Goal: Use online tool/utility: Utilize a website feature to perform a specific function

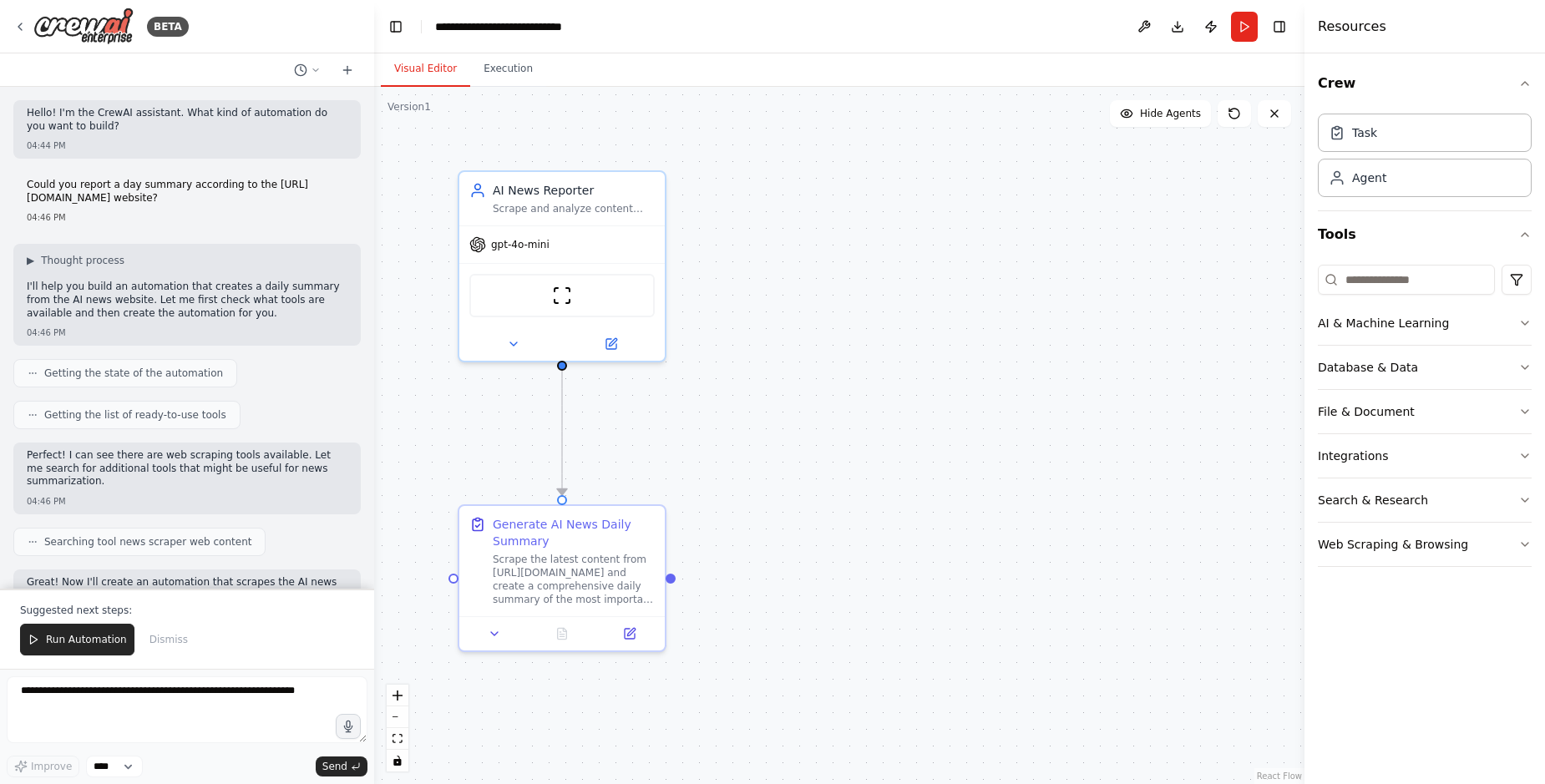
scroll to position [744, 0]
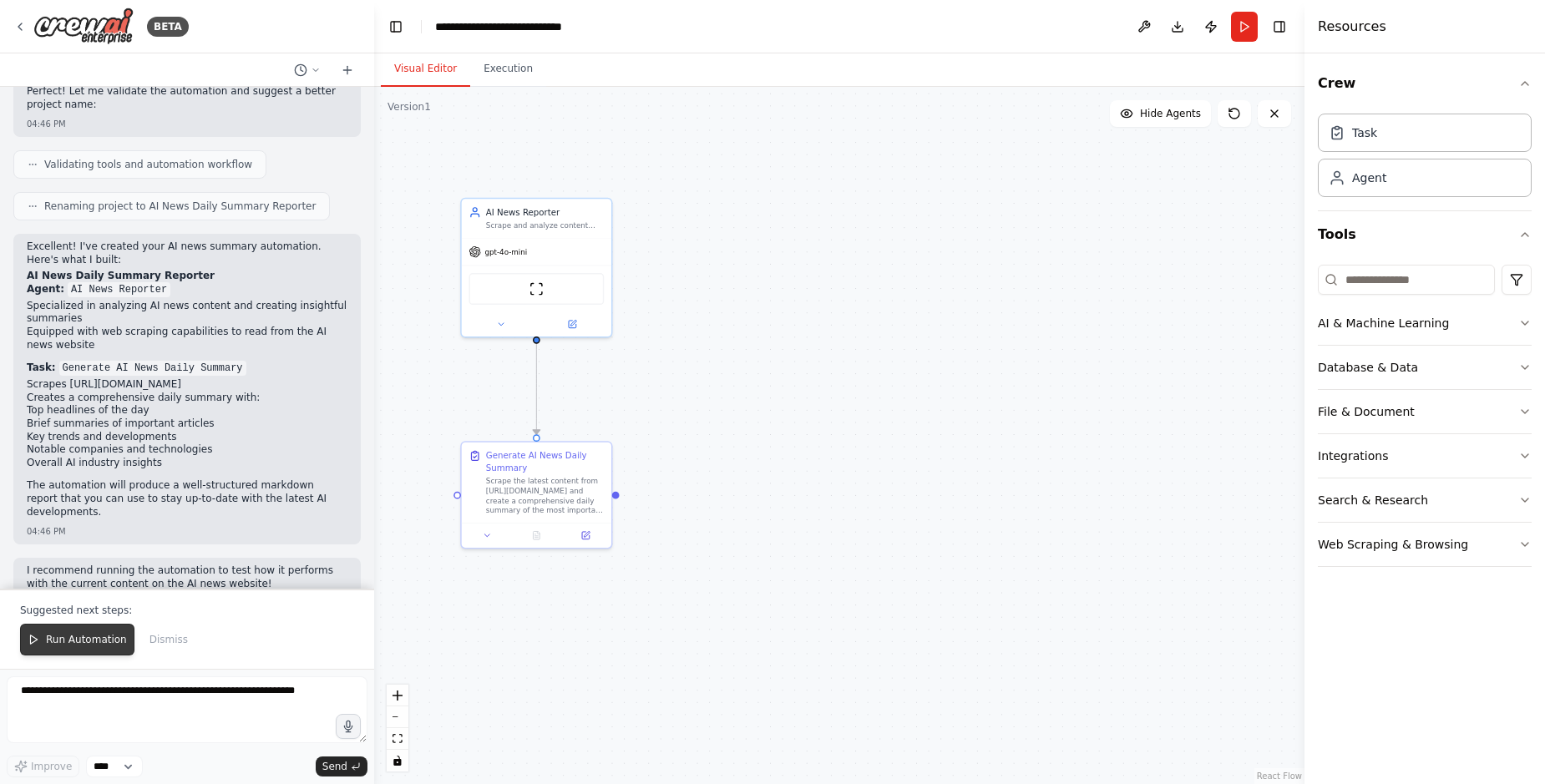
click at [82, 634] on button "Run Automation" at bounding box center [77, 639] width 115 height 32
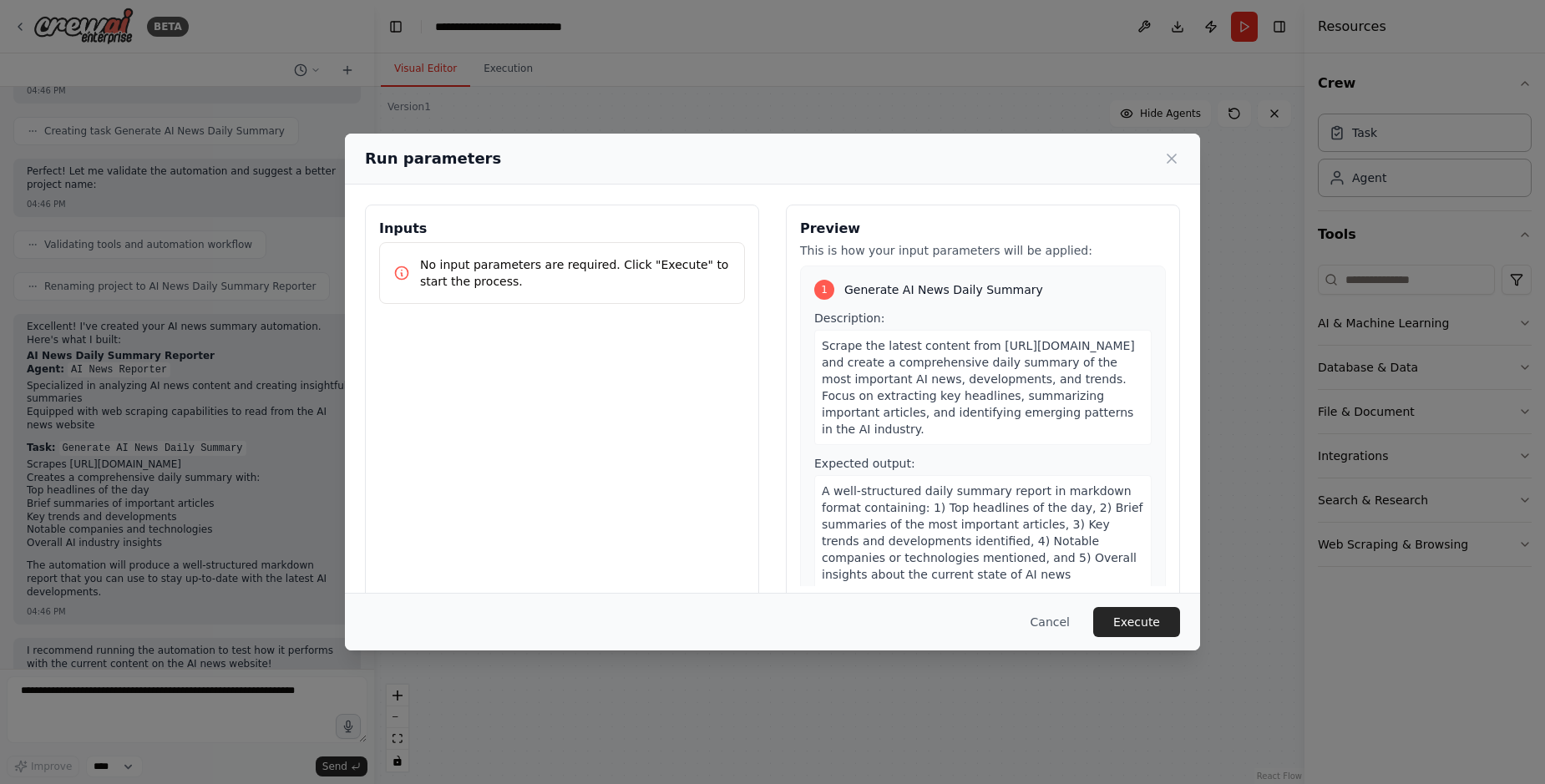
click at [633, 270] on p "No input parameters are required. Click "Execute" to start the process." at bounding box center [575, 272] width 310 height 33
click at [885, 306] on div "1 Generate AI News Daily Summary Description: Scrape the latest content from [U…" at bounding box center [982, 435] width 365 height 339
click at [1152, 617] on button "Execute" at bounding box center [1136, 622] width 87 height 30
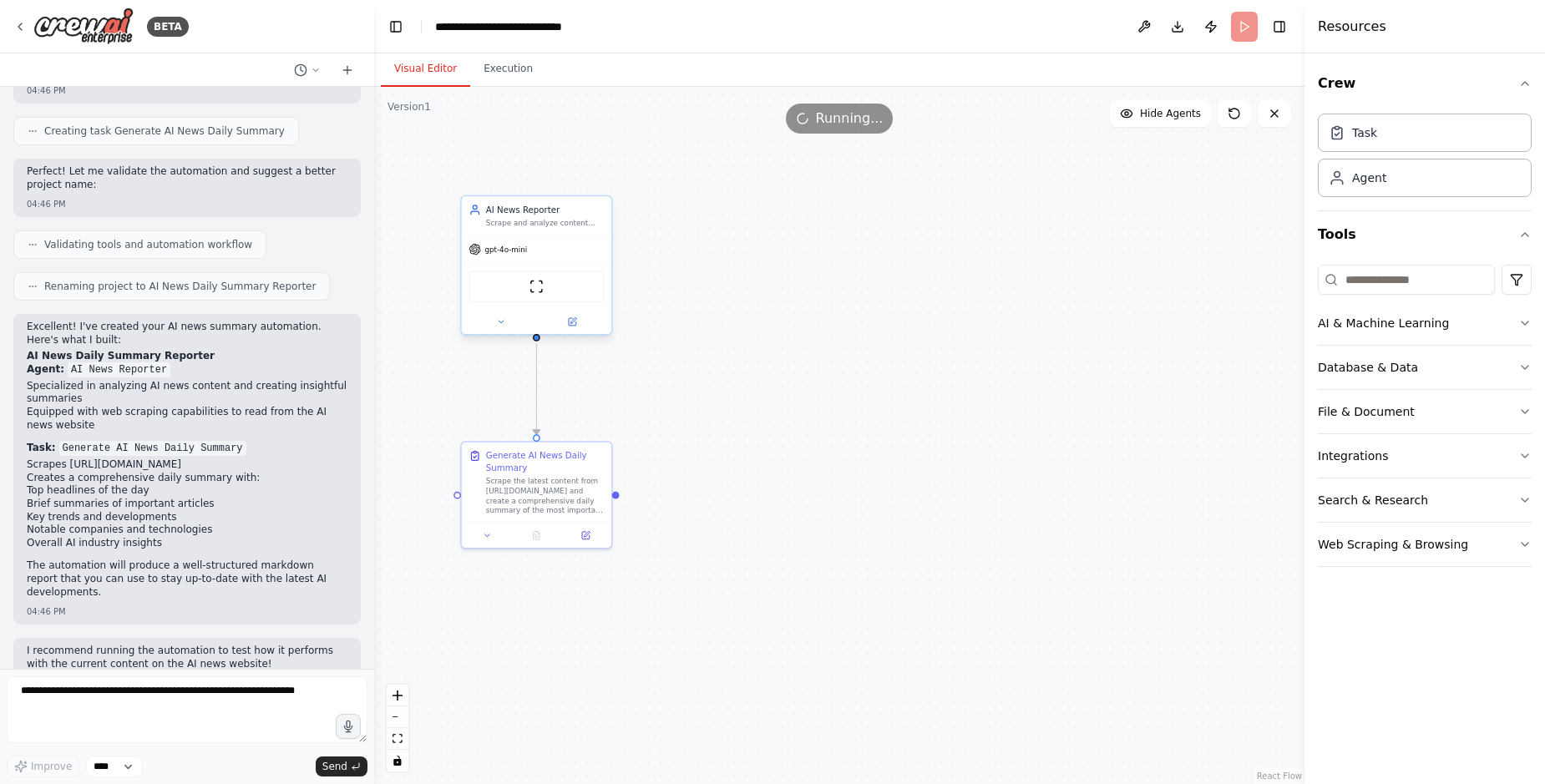
click at [568, 228] on div "Scrape and analyze content from AI news websites to create comprehensive daily …" at bounding box center [544, 223] width 117 height 10
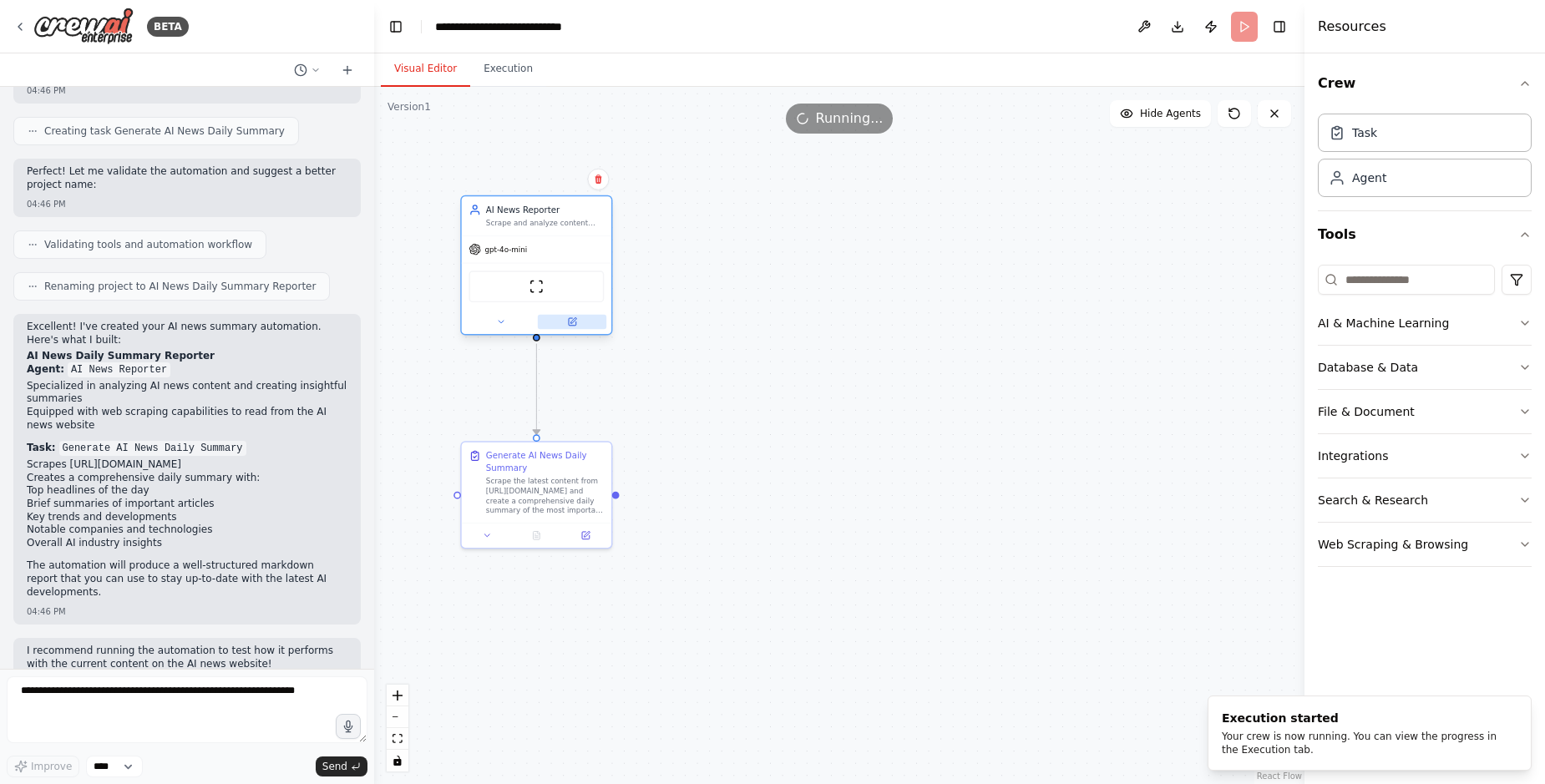
click at [564, 323] on button at bounding box center [572, 322] width 69 height 14
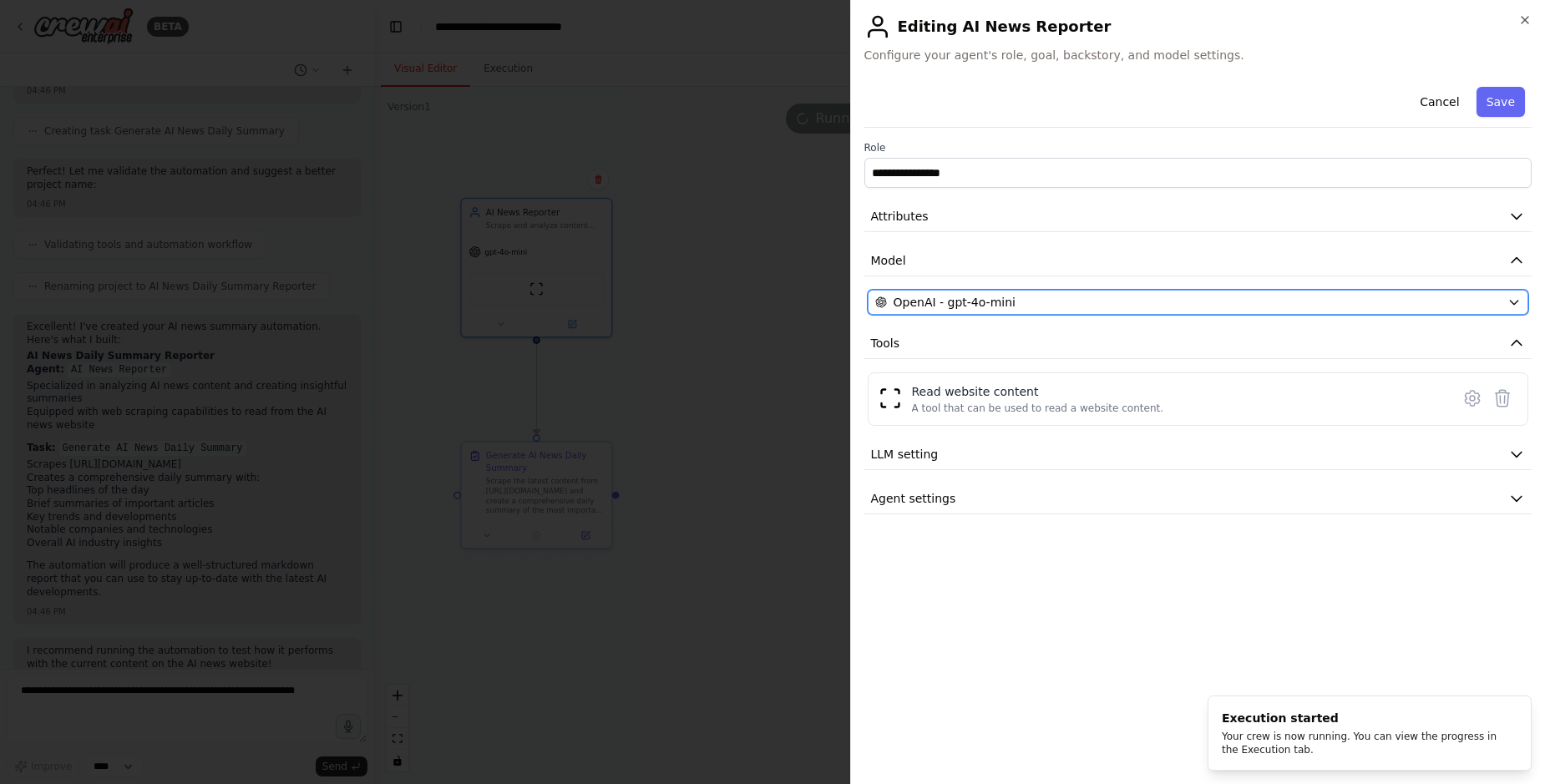
click at [990, 311] on button "OpenAI - gpt-4o-mini" at bounding box center [1198, 302] width 661 height 25
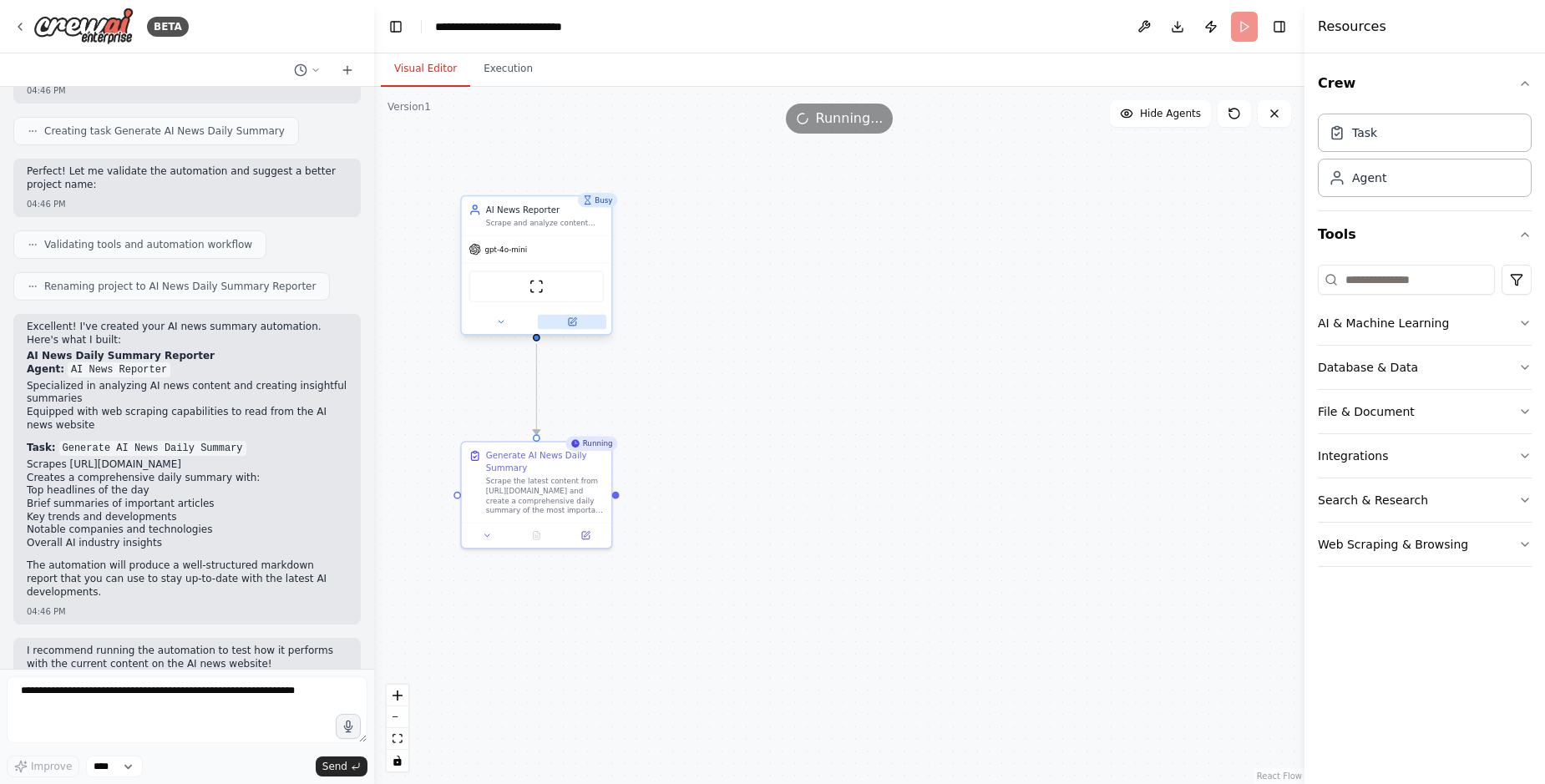
click at [559, 324] on button at bounding box center [572, 322] width 69 height 14
click at [587, 530] on icon at bounding box center [587, 532] width 5 height 5
click at [549, 285] on div "ScrapeWebsiteTool" at bounding box center [536, 286] width 135 height 32
click at [539, 289] on img at bounding box center [537, 286] width 14 height 14
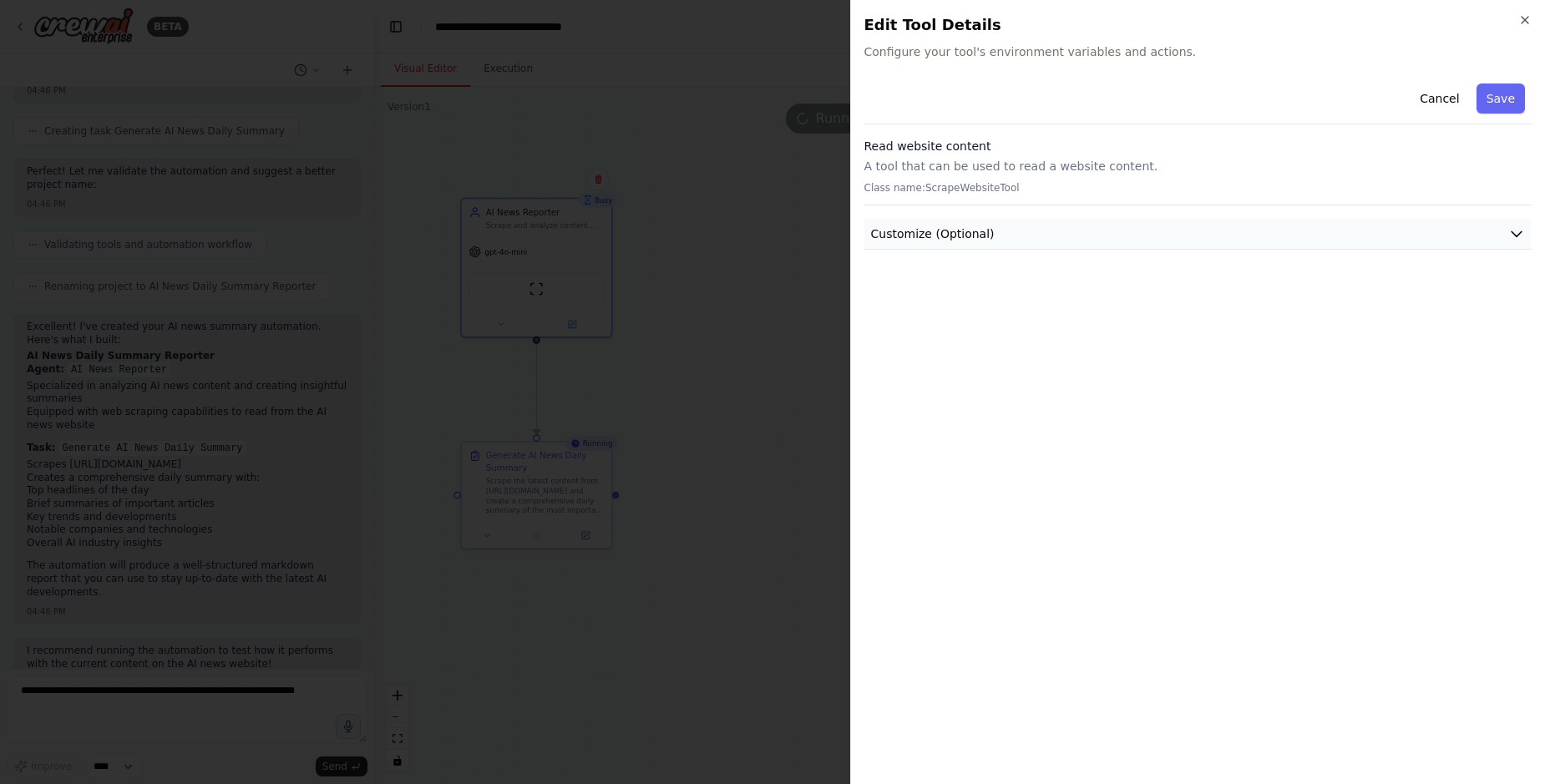
click at [924, 240] on span "Customize (Optional)" at bounding box center [932, 234] width 124 height 17
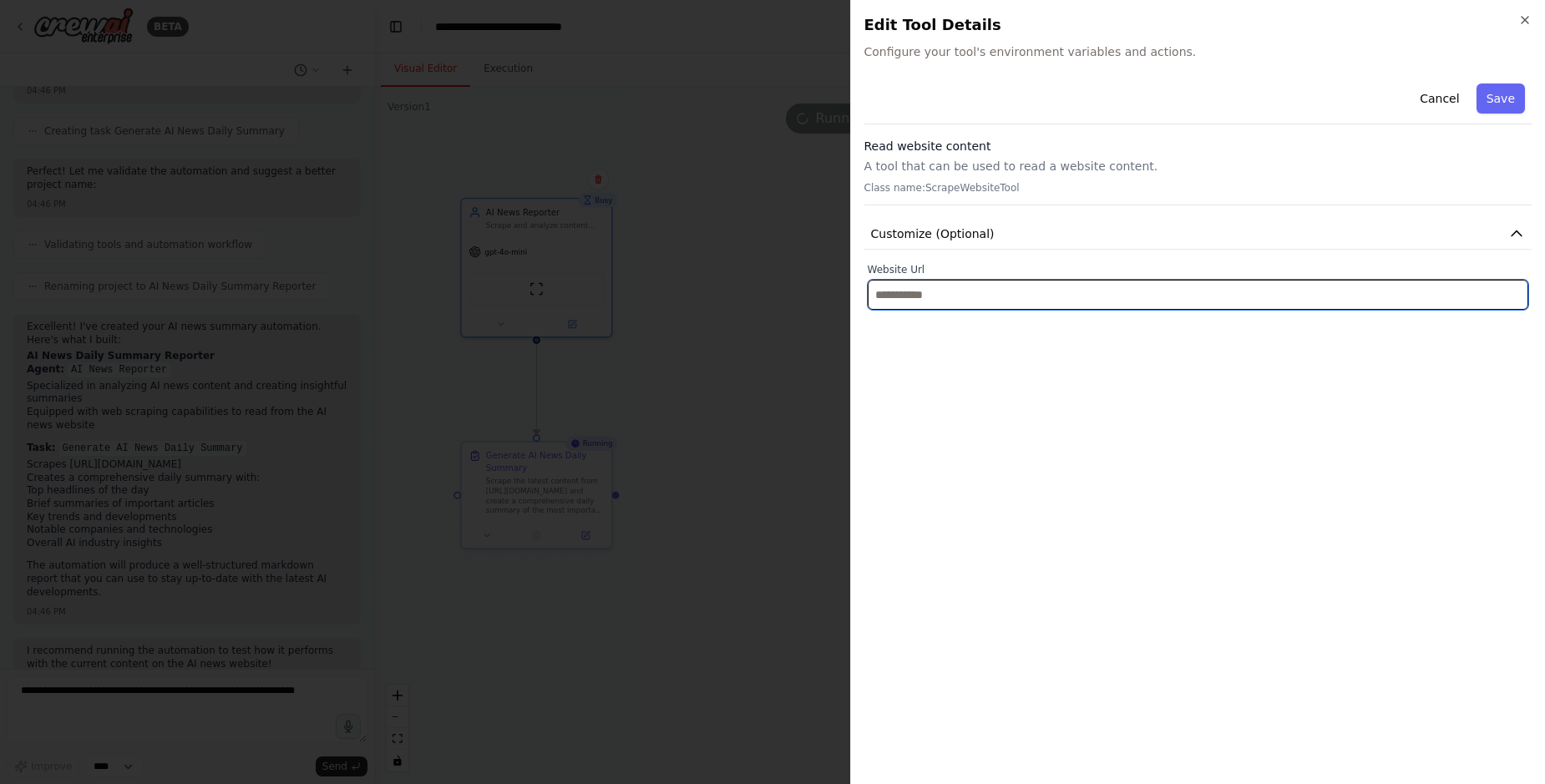
click at [921, 285] on input "text" at bounding box center [1198, 294] width 661 height 30
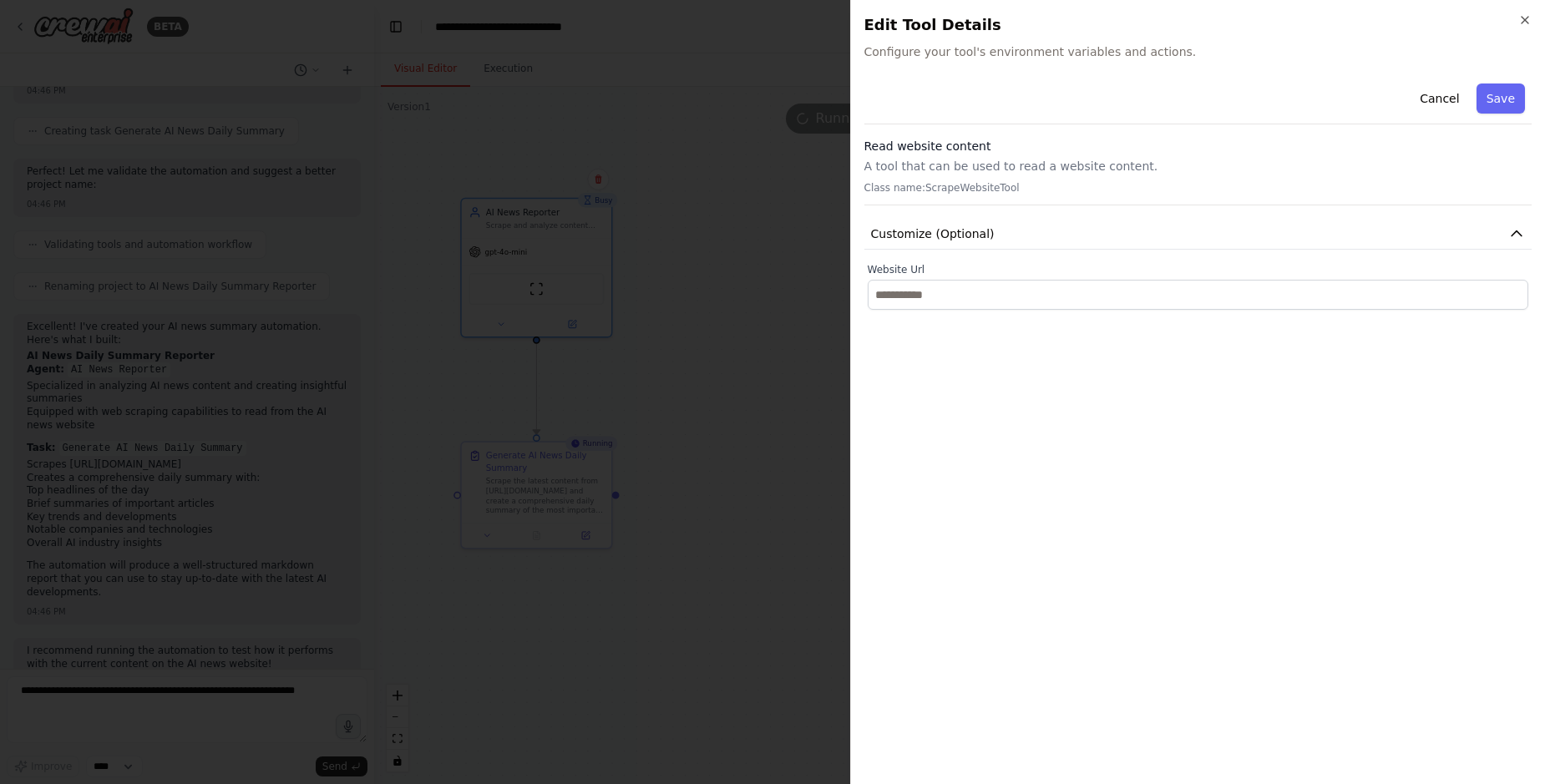
click at [946, 356] on div "Cancel Save Read website content A tool that can be used to read a website cont…" at bounding box center [1198, 423] width 668 height 694
